Goal: Task Accomplishment & Management: Use online tool/utility

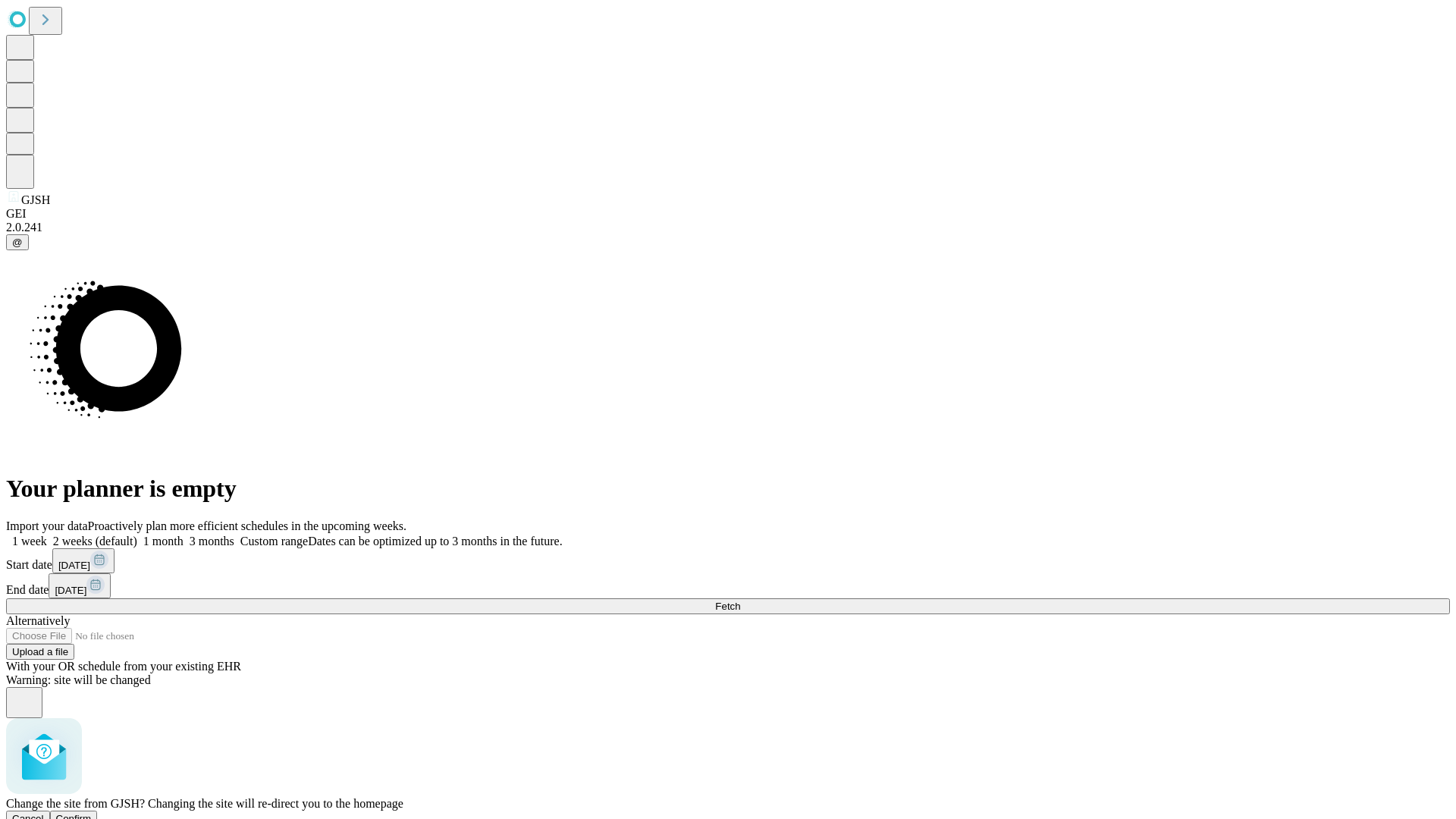
click at [92, 813] on span "Confirm" at bounding box center [74, 818] width 36 height 11
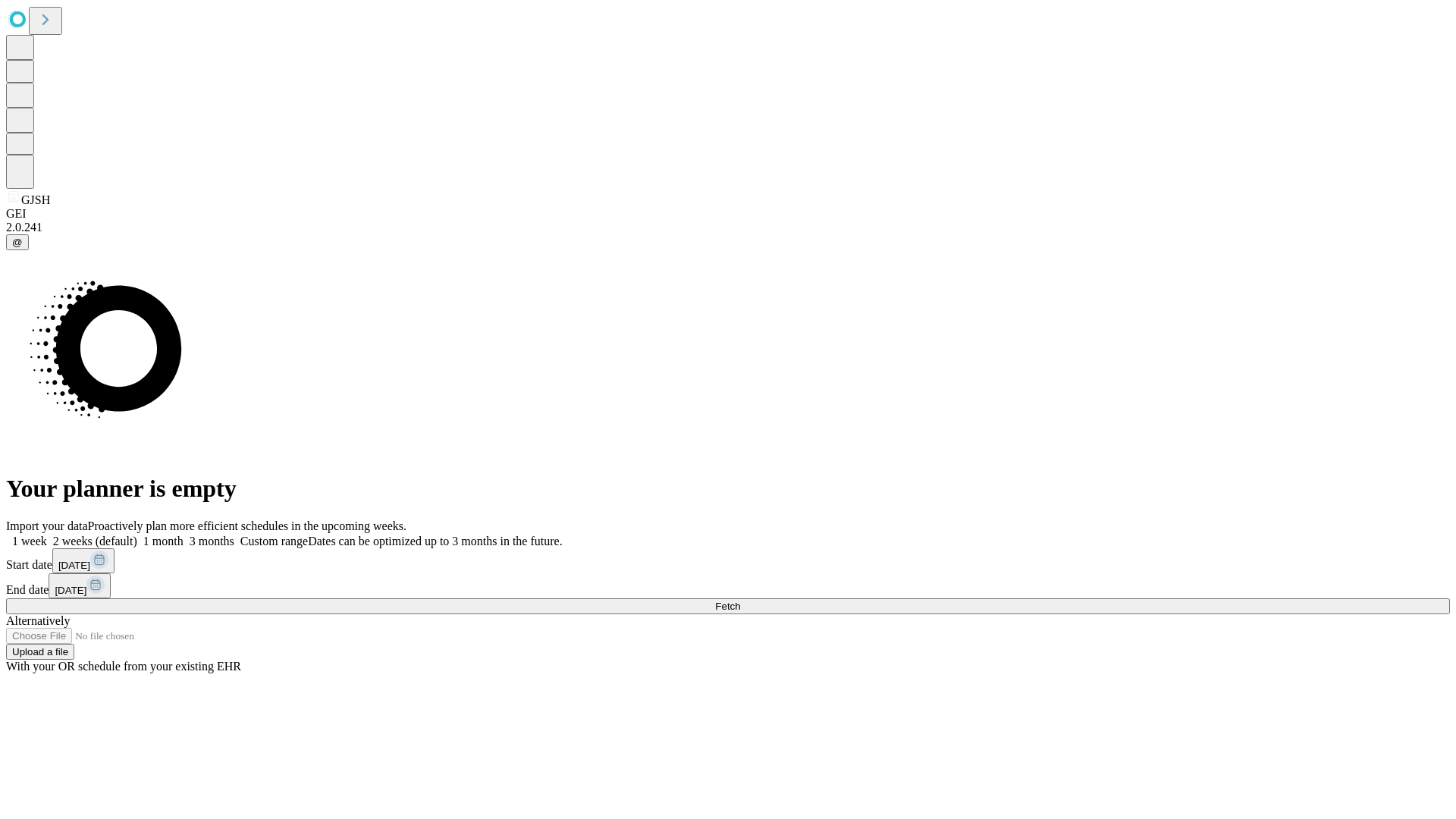
click at [138, 534] on label "2 weeks (default)" at bounding box center [92, 540] width 90 height 13
click at [740, 601] on span "Fetch" at bounding box center [727, 606] width 25 height 11
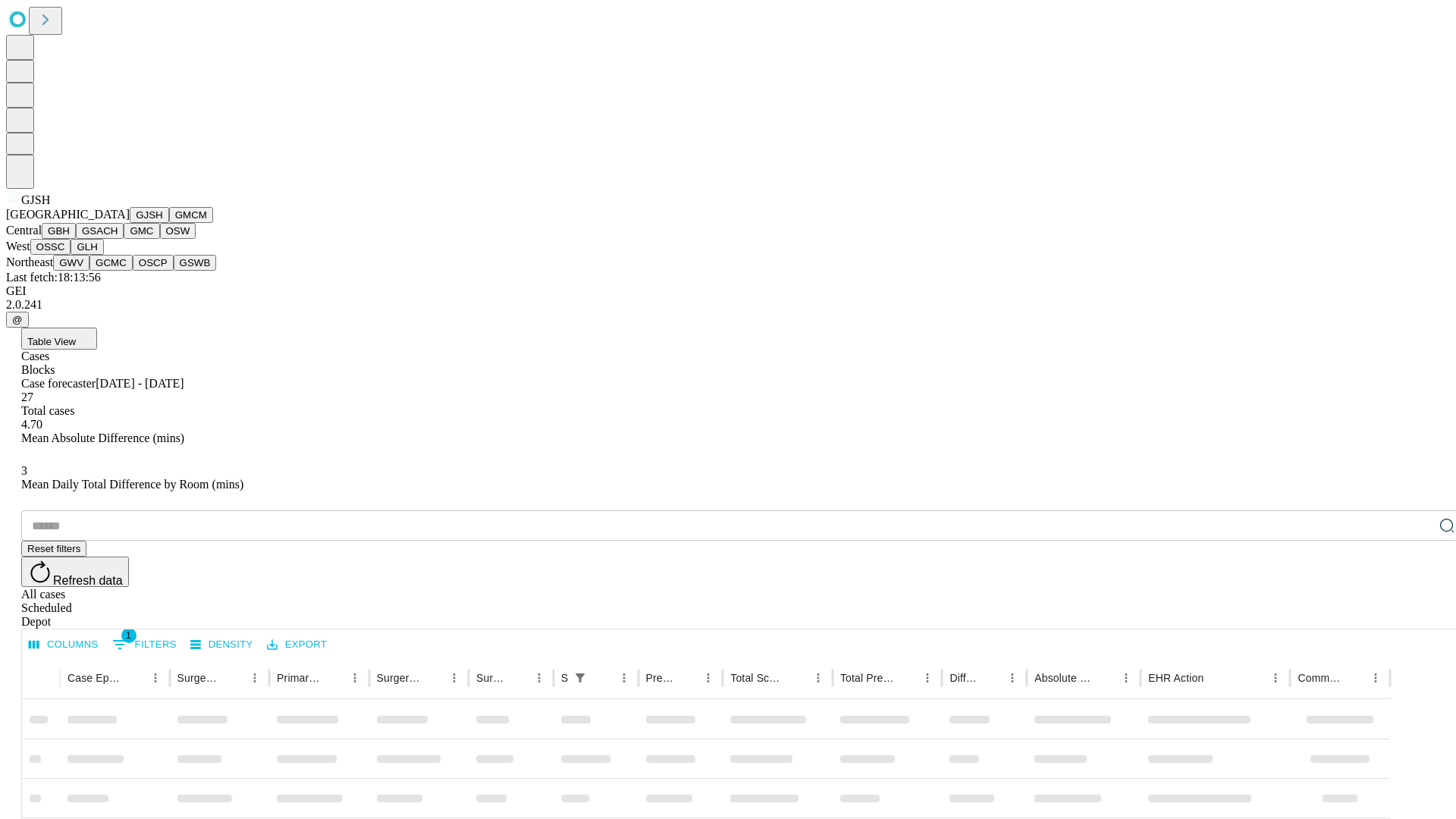
click at [169, 223] on button "GMCM" at bounding box center [191, 215] width 44 height 16
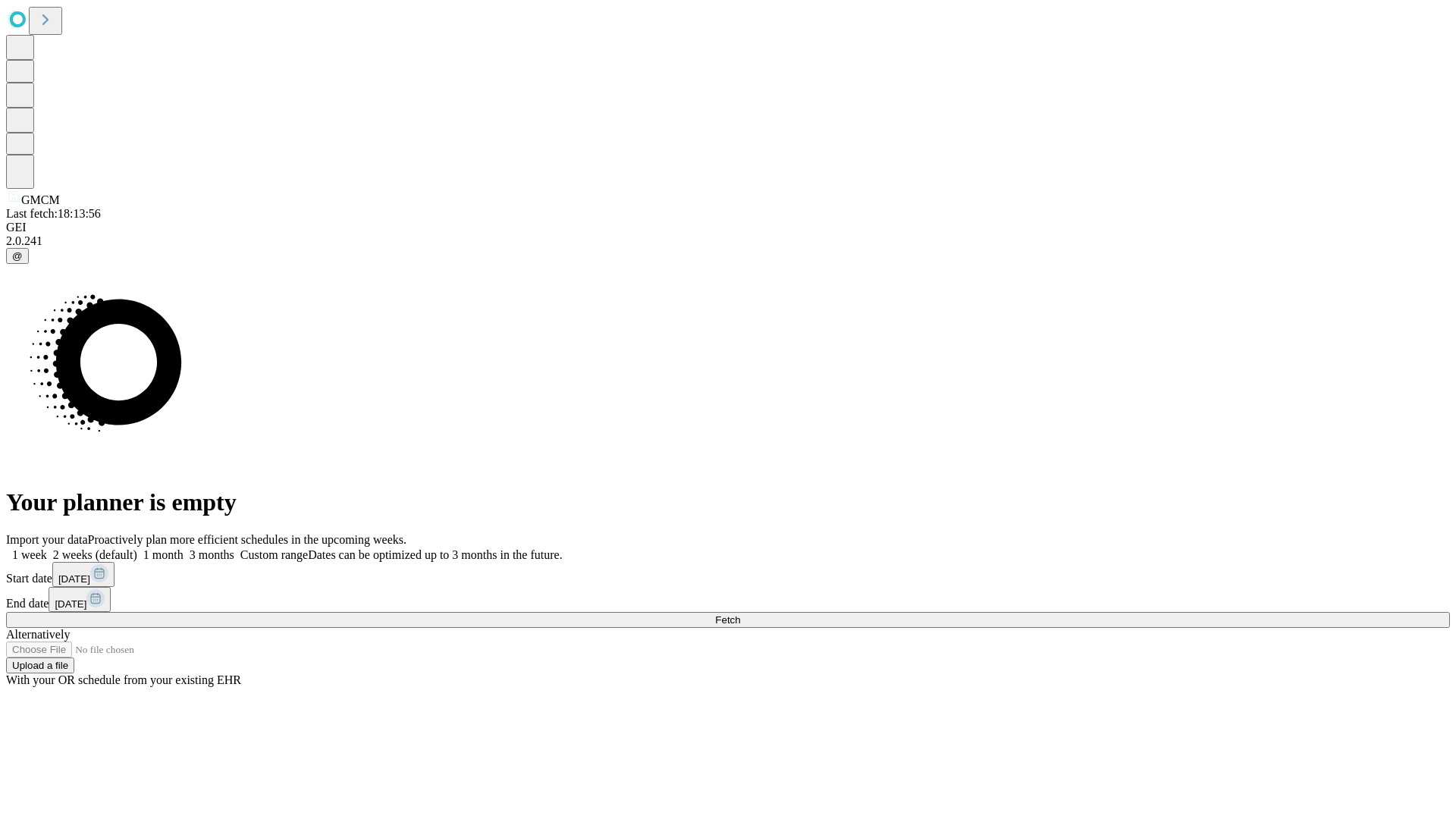
click at [138, 548] on label "2 weeks (default)" at bounding box center [92, 554] width 90 height 13
click at [740, 614] on span "Fetch" at bounding box center [727, 619] width 25 height 11
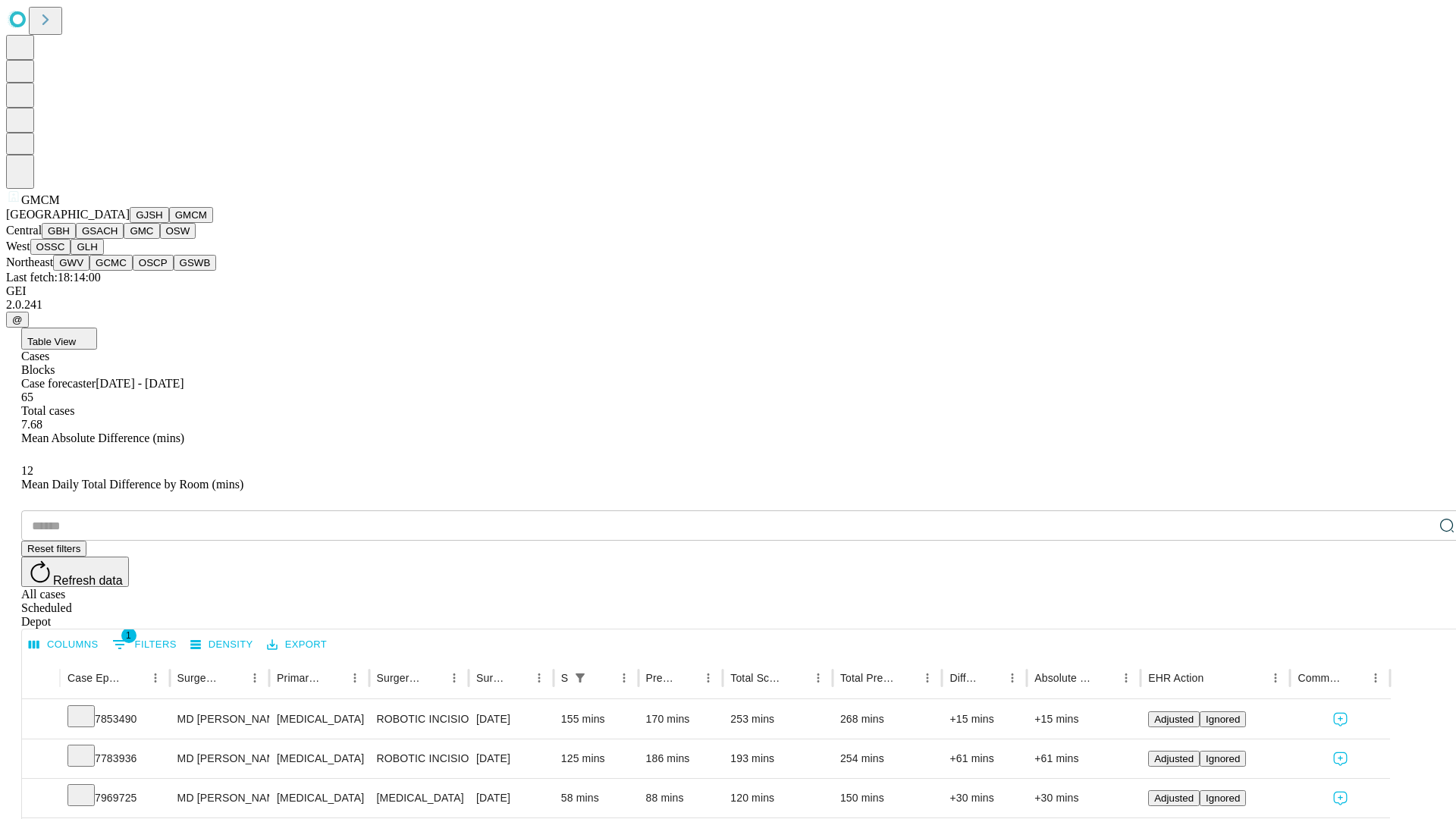
click at [76, 239] on button "GBH" at bounding box center [59, 231] width 34 height 16
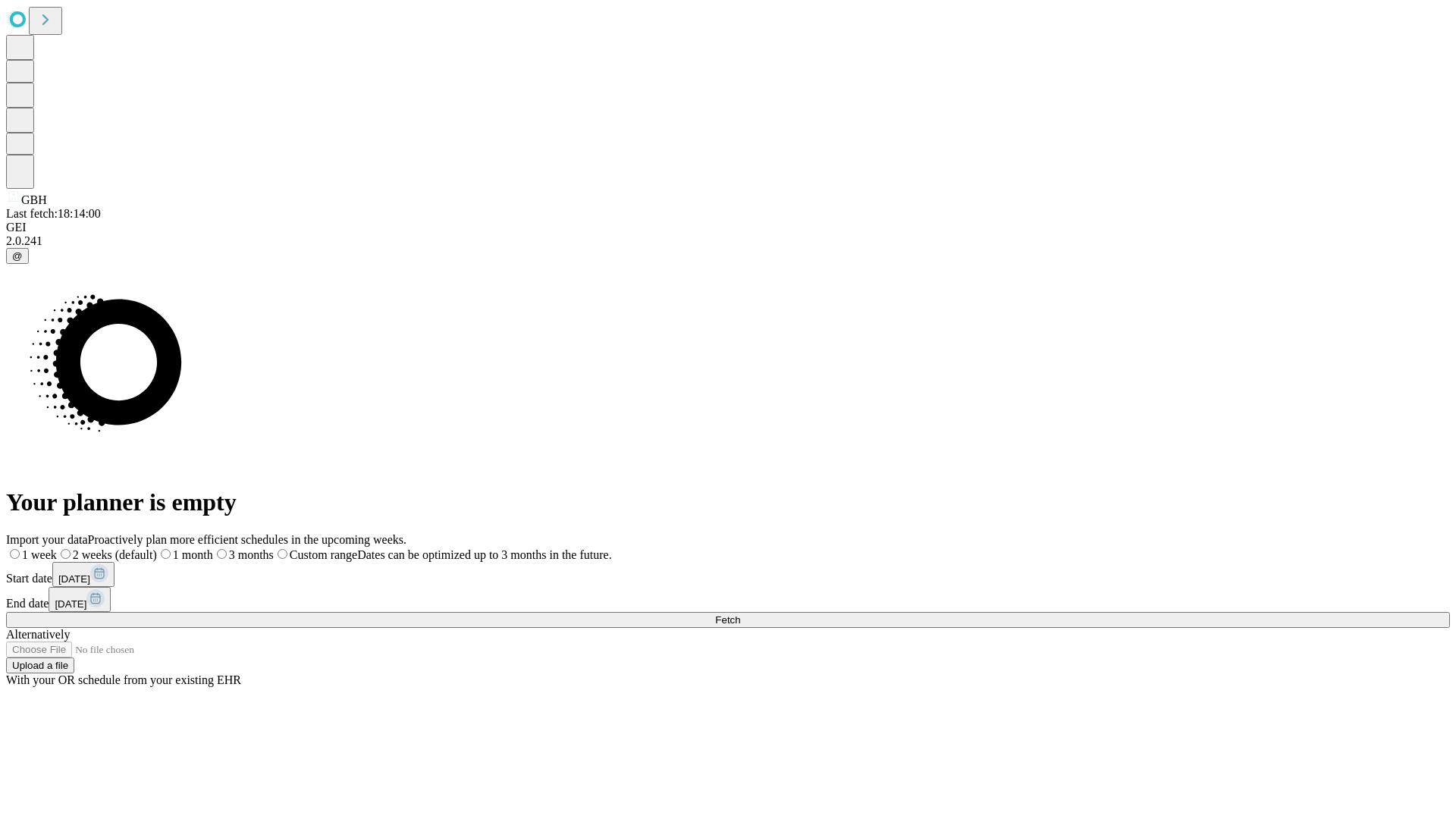
click at [157, 548] on label "2 weeks (default)" at bounding box center [107, 554] width 100 height 13
click at [740, 614] on span "Fetch" at bounding box center [727, 619] width 25 height 11
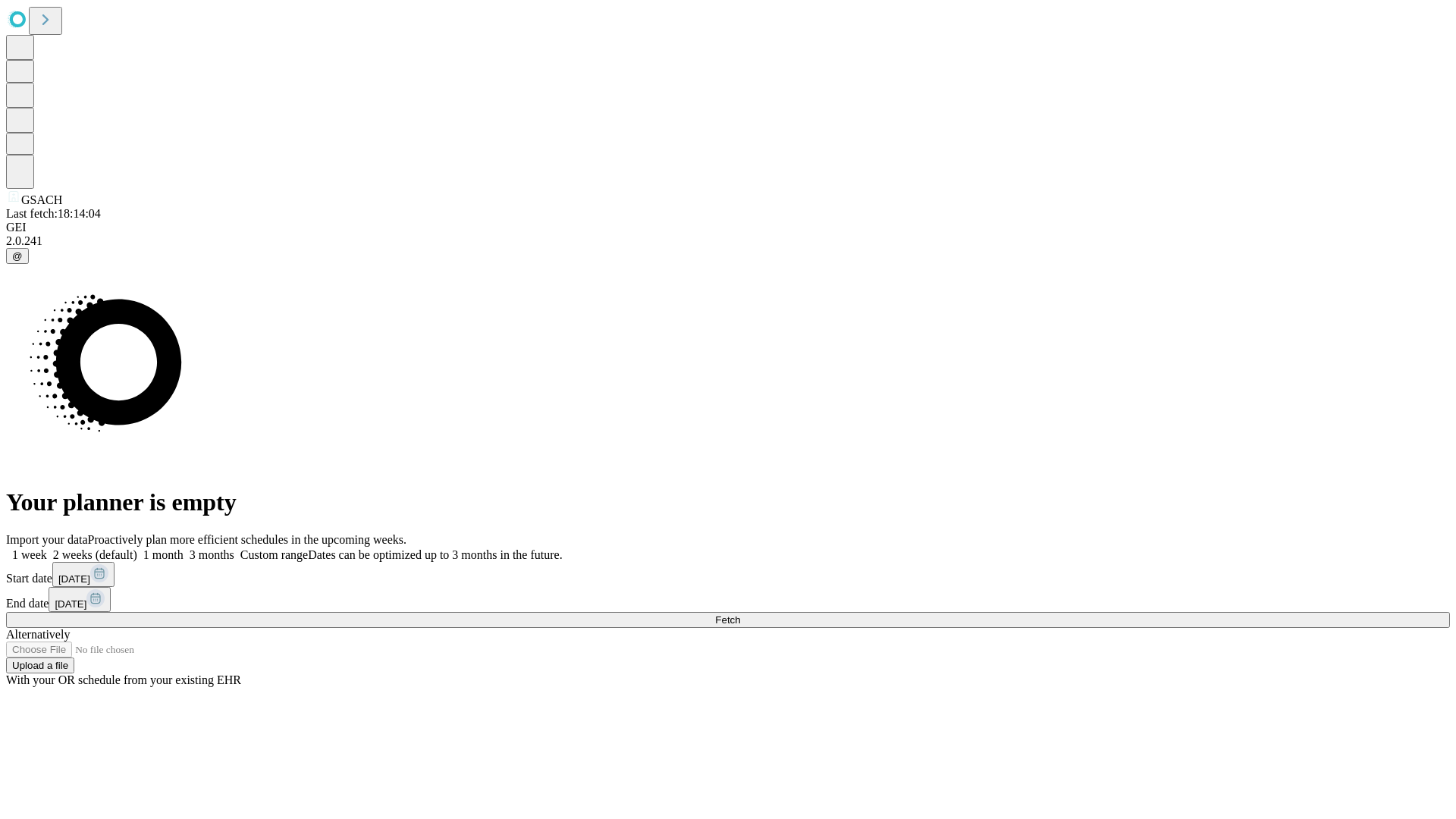
click at [138, 548] on label "2 weeks (default)" at bounding box center [92, 554] width 90 height 13
click at [740, 614] on span "Fetch" at bounding box center [727, 619] width 25 height 11
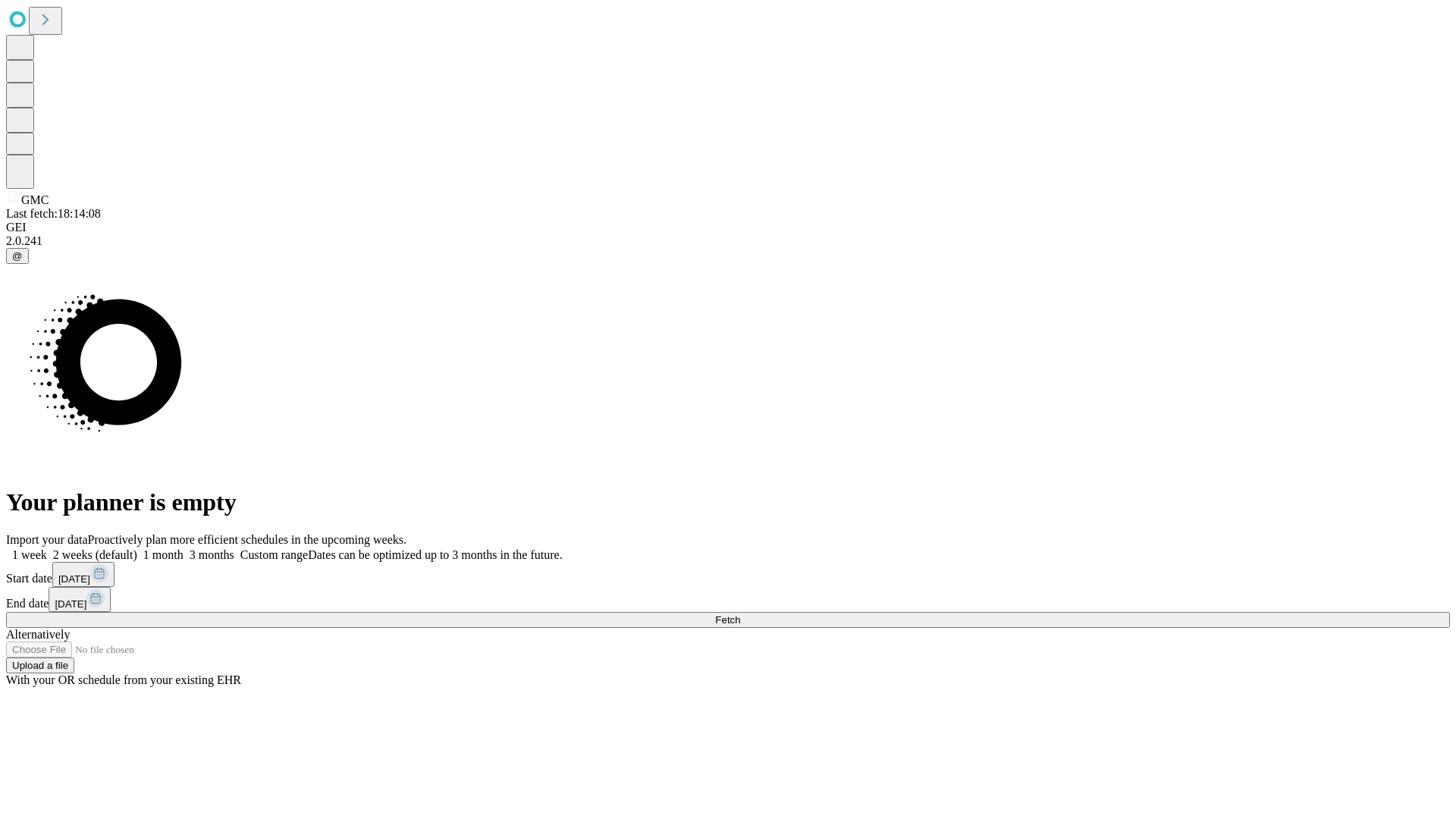
click at [138, 548] on label "2 weeks (default)" at bounding box center [92, 554] width 90 height 13
click at [740, 614] on span "Fetch" at bounding box center [727, 619] width 25 height 11
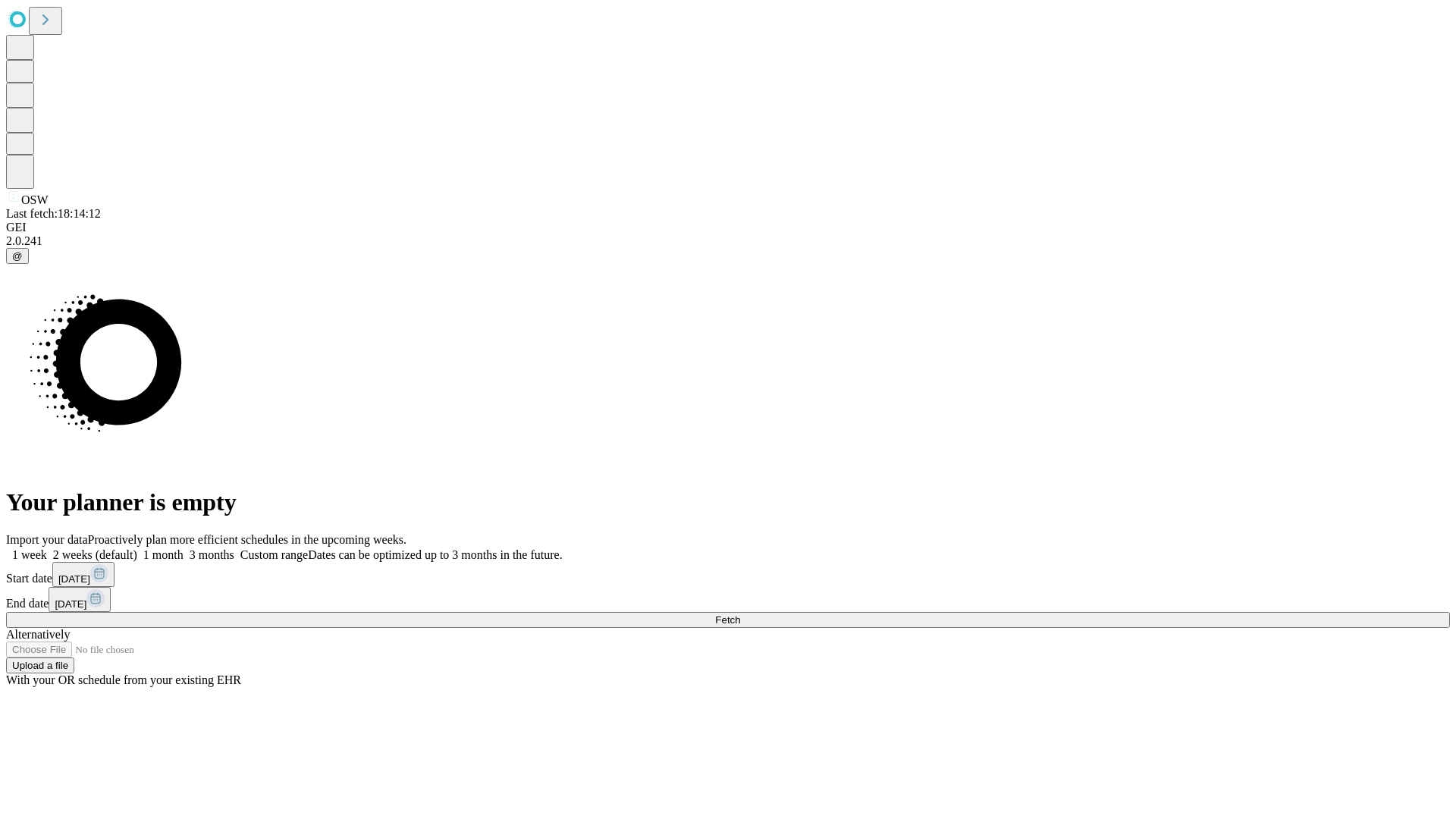
click at [138, 548] on label "2 weeks (default)" at bounding box center [92, 554] width 90 height 13
click at [740, 614] on span "Fetch" at bounding box center [727, 619] width 25 height 11
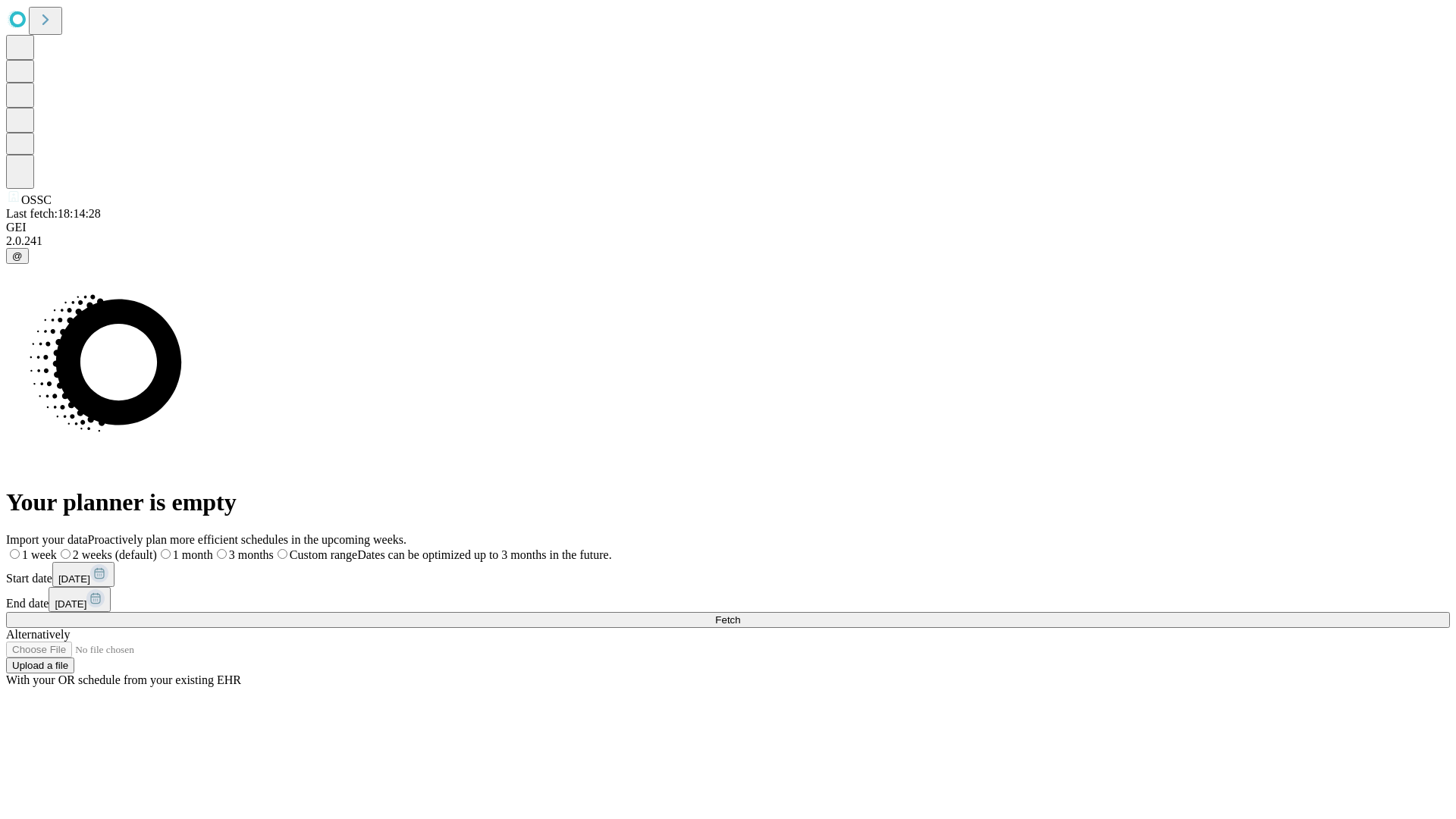
click at [157, 548] on label "2 weeks (default)" at bounding box center [107, 554] width 100 height 13
click at [740, 614] on span "Fetch" at bounding box center [727, 619] width 25 height 11
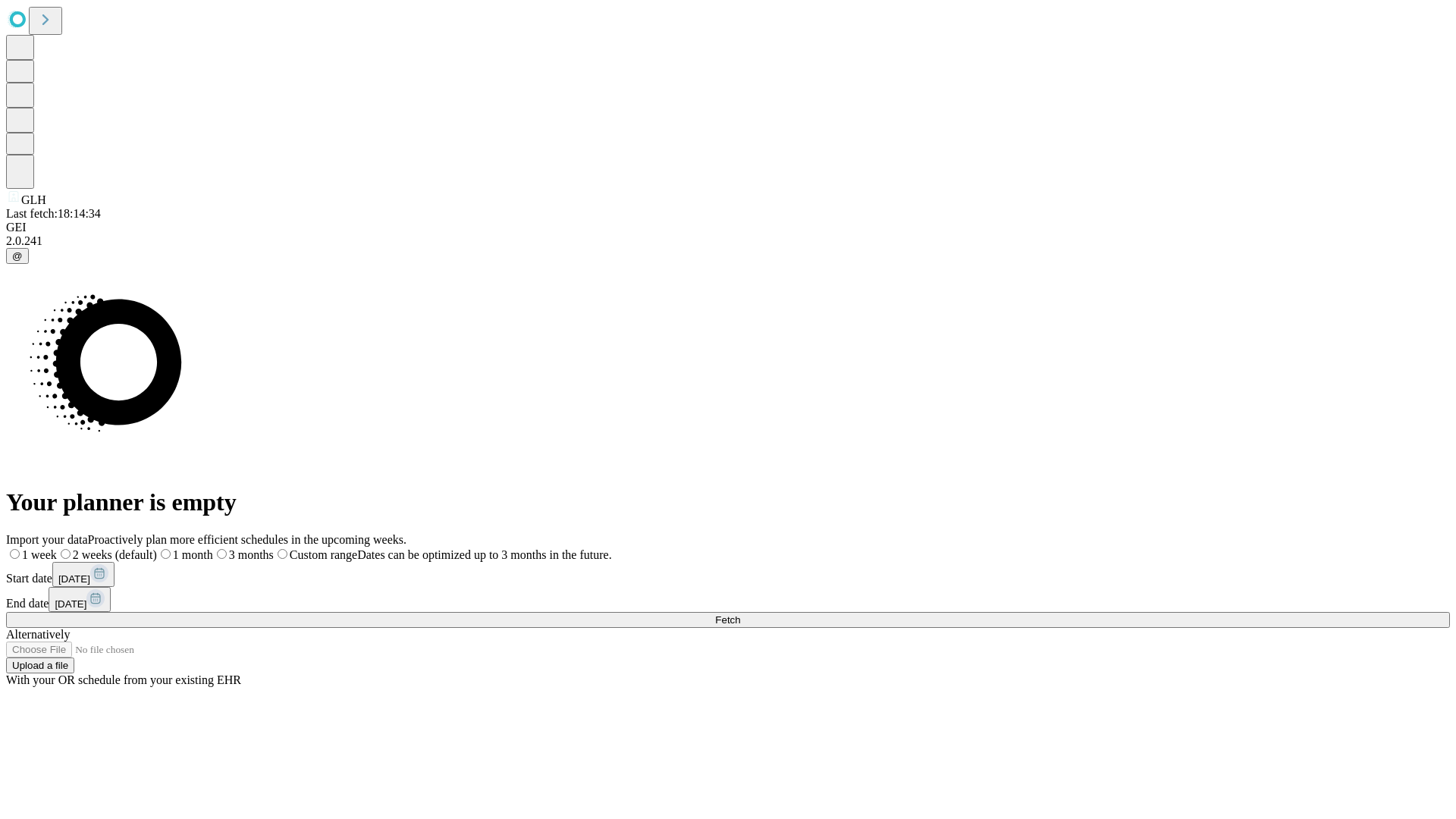
click at [157, 548] on label "2 weeks (default)" at bounding box center [107, 554] width 100 height 13
click at [740, 614] on span "Fetch" at bounding box center [727, 619] width 25 height 11
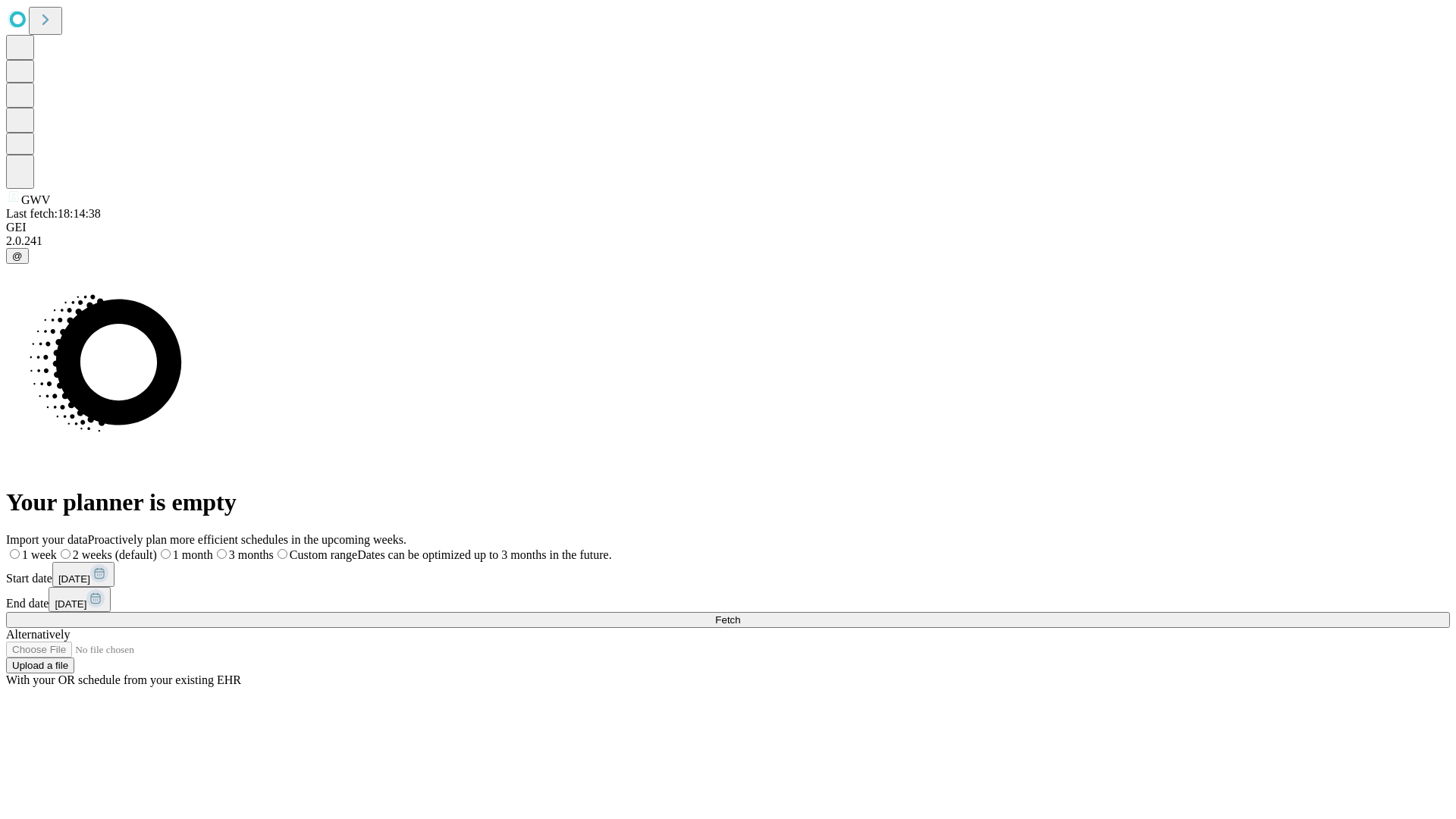
click at [740, 614] on span "Fetch" at bounding box center [727, 619] width 25 height 11
